Goal: Task Accomplishment & Management: Manage account settings

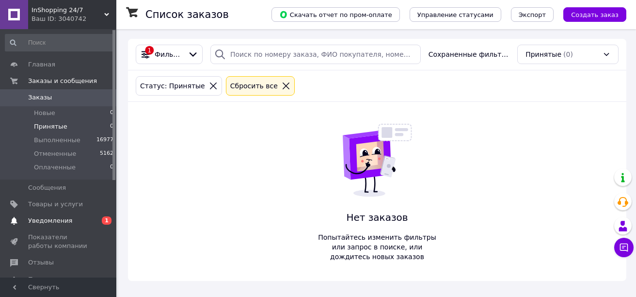
click at [42, 224] on span "Уведомления" at bounding box center [50, 220] width 44 height 9
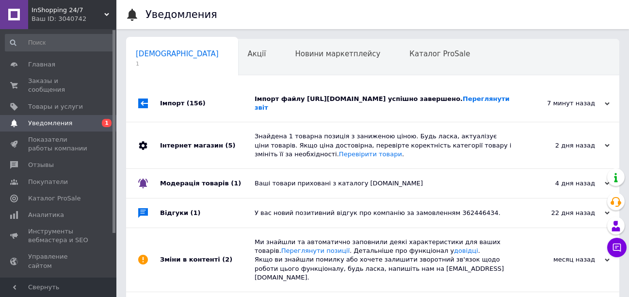
click at [174, 109] on div "Імпорт (156)" at bounding box center [207, 103] width 95 height 37
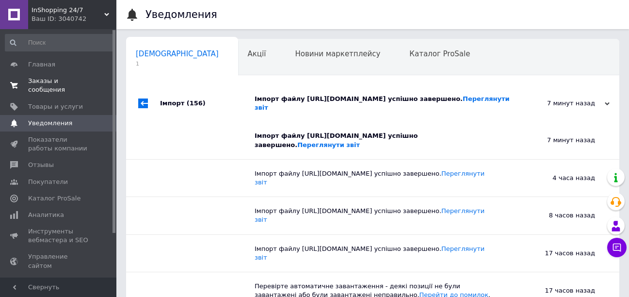
click at [72, 87] on link "Заказы и сообщения 0 0" at bounding box center [59, 85] width 119 height 25
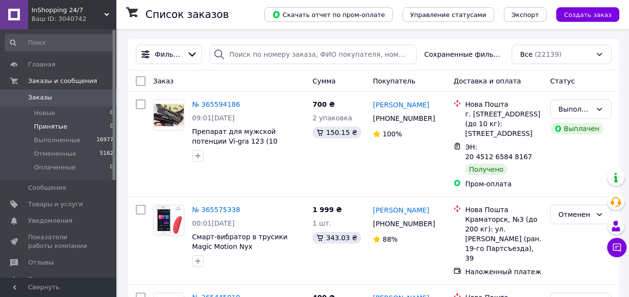
click at [56, 126] on span "Принятые" at bounding box center [50, 126] width 33 height 9
